Goal: Transaction & Acquisition: Download file/media

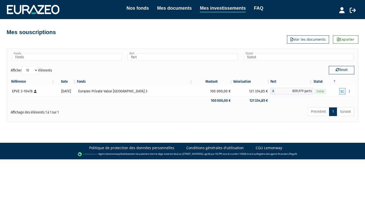
click at [342, 92] on icon "button" at bounding box center [342, 91] width 3 height 3
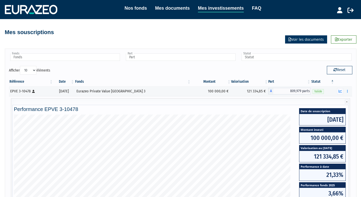
click at [313, 39] on link "Voir les documents" at bounding box center [306, 39] width 42 height 8
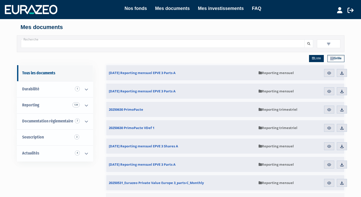
click at [274, 74] on span "Reporting mensuel" at bounding box center [276, 73] width 35 height 5
click at [341, 71] on img at bounding box center [342, 73] width 5 height 5
